Goal: Understand process/instructions: Learn how to perform a task or action

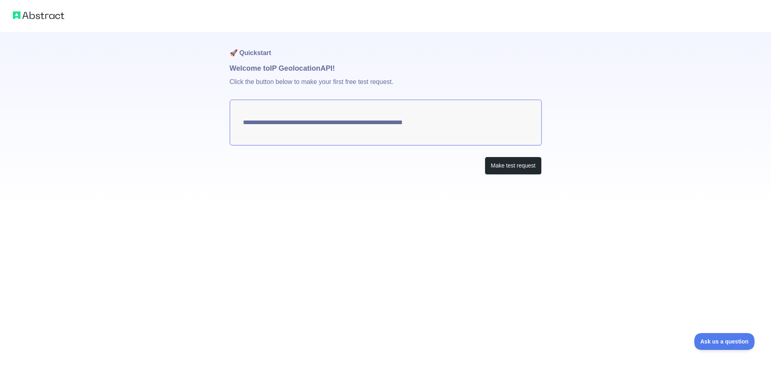
click at [265, 123] on textarea "**********" at bounding box center [386, 123] width 312 height 46
click at [518, 163] on button "Make test request" at bounding box center [512, 166] width 57 height 18
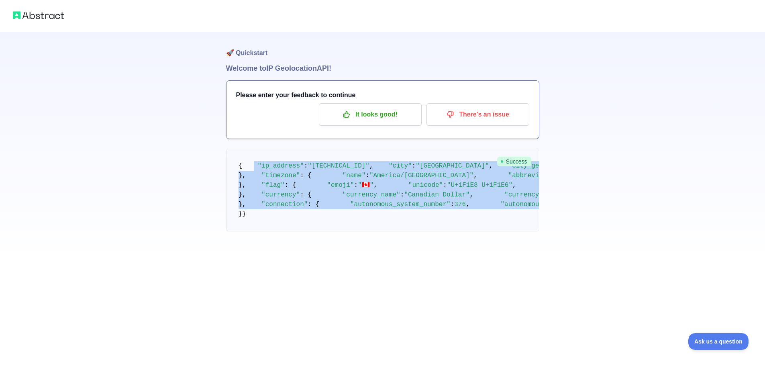
drag, startPoint x: 369, startPoint y: 298, endPoint x: 249, endPoint y: 179, distance: 169.1
click at [249, 179] on pre "{ "ip_address" : "[TECHNICAL_ID]" , "city" : "[GEOGRAPHIC_DATA]" , "city_geonam…" at bounding box center [382, 189] width 313 height 83
copy code ""lo_ipsumdo" : "078.317.81.834" , "sita" : "Consecte" , "adip_elitsed_do" : 578…"
click at [434, 231] on pre "{ "ip_address" : "[TECHNICAL_ID]" , "city" : "[GEOGRAPHIC_DATA]" , "city_geonam…" at bounding box center [382, 189] width 313 height 83
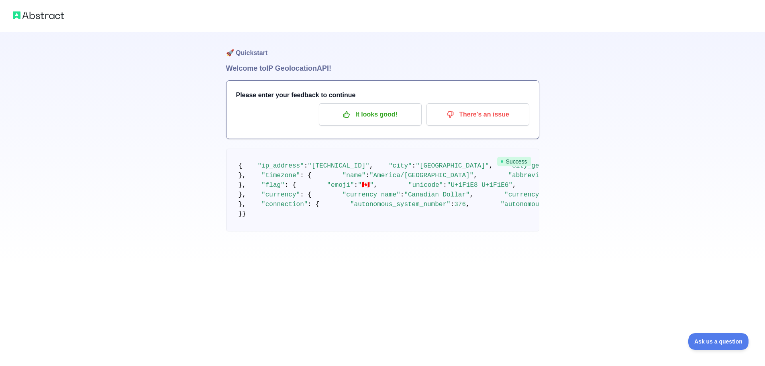
scroll to position [33, 0]
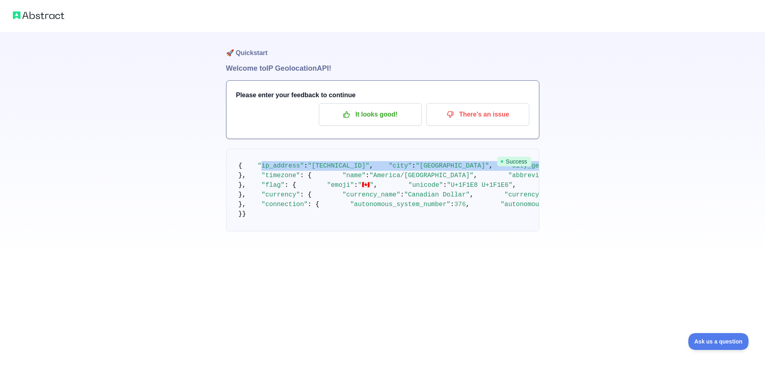
drag, startPoint x: 343, startPoint y: 161, endPoint x: 256, endPoint y: 143, distance: 89.3
copy code "ip_address" : "[TECHNICAL_ID]" , "city" : "[GEOGRAPHIC_DATA]" , "city_geoname_i…"
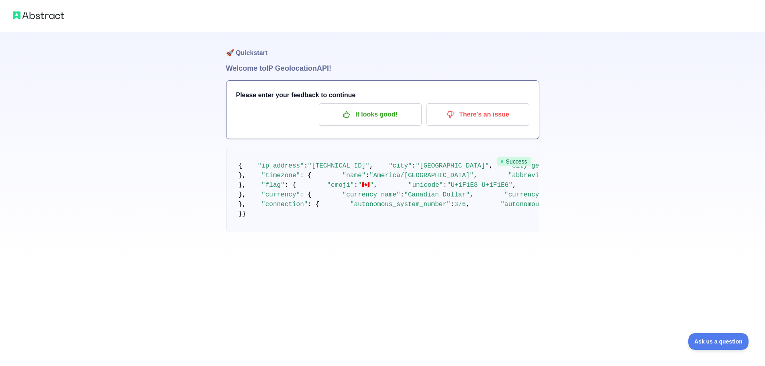
click at [502, 224] on pre "{ "ip_address" : "[TECHNICAL_ID]" , "city" : "[GEOGRAPHIC_DATA]" , "city_geonam…" at bounding box center [382, 189] width 313 height 83
click at [368, 113] on p "It looks good!" at bounding box center [370, 115] width 91 height 14
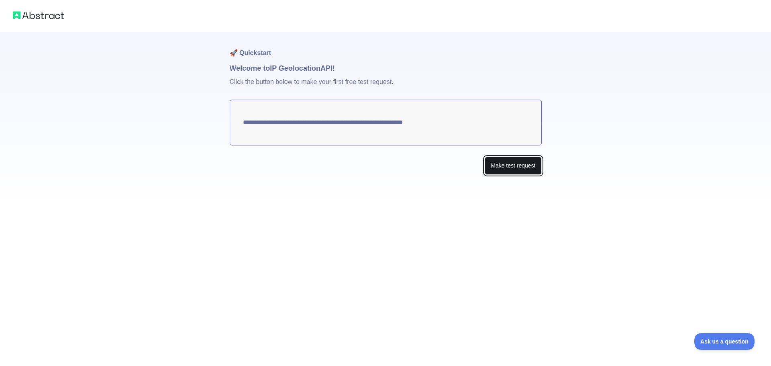
click at [521, 166] on button "Make test request" at bounding box center [512, 166] width 57 height 18
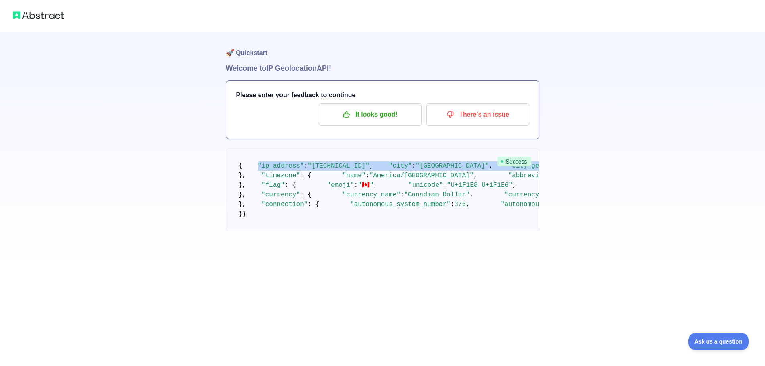
drag, startPoint x: 322, startPoint y: 232, endPoint x: 254, endPoint y: 175, distance: 89.4
copy code ""ip_address" : "[TECHNICAL_ID]" , "city" : "[GEOGRAPHIC_DATA]" , "city_geoname_…"
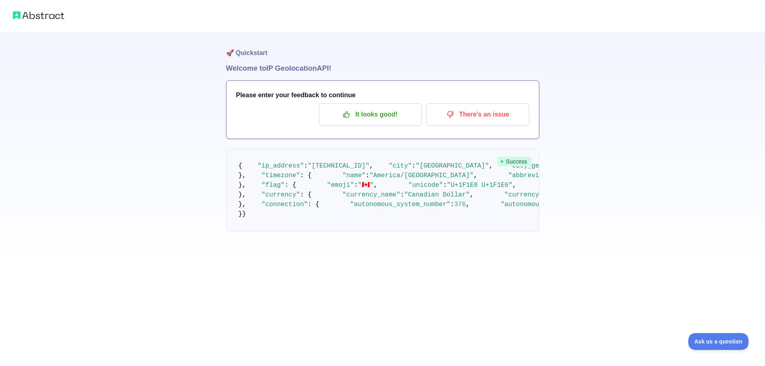
click at [583, 161] on div "🚀 Quickstart Welcome to IP Geolocation API! Please enter your feedback to conti…" at bounding box center [382, 131] width 765 height 263
